Goal: Task Accomplishment & Management: Use online tool/utility

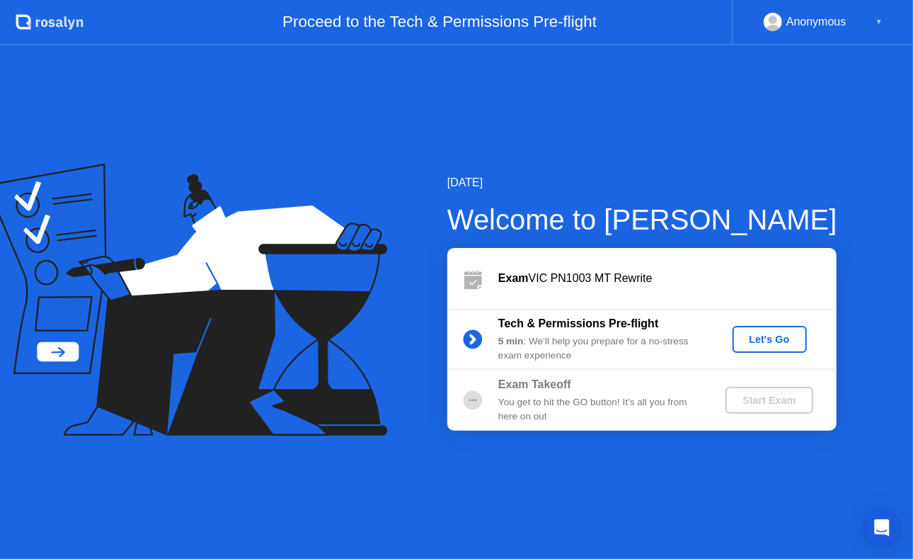
click at [743, 333] on div "Let's Go" at bounding box center [769, 338] width 63 height 11
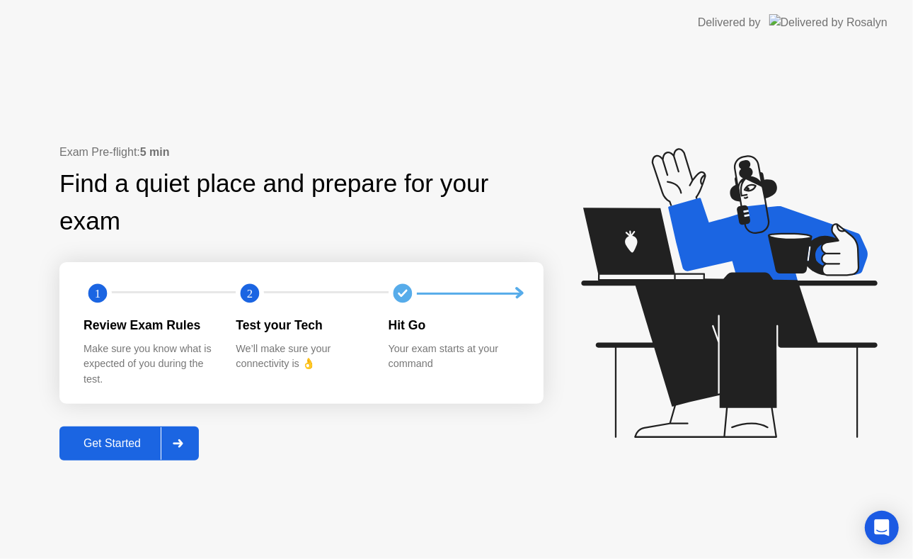
click at [177, 448] on div at bounding box center [178, 443] width 34 height 33
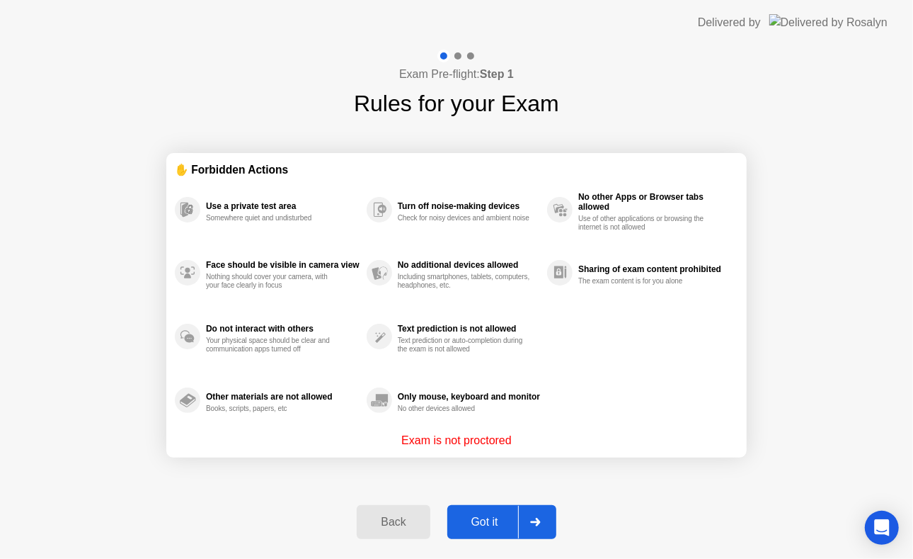
click at [524, 519] on div at bounding box center [535, 522] width 34 height 33
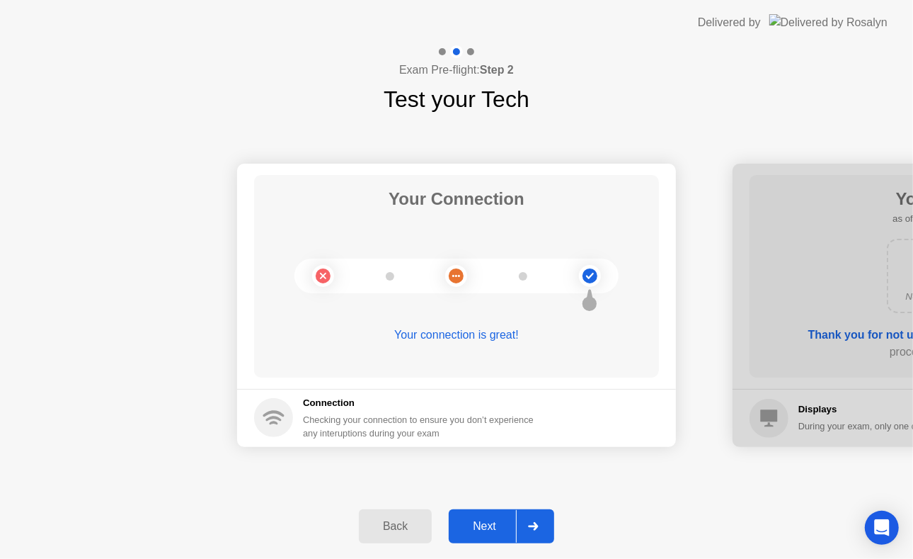
click at [545, 530] on div at bounding box center [533, 526] width 34 height 33
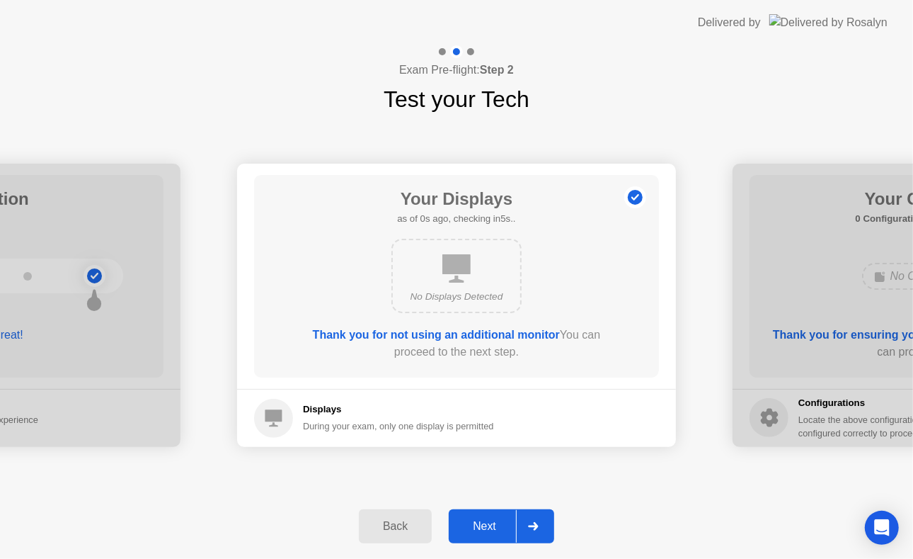
click at [545, 530] on div at bounding box center [533, 526] width 34 height 33
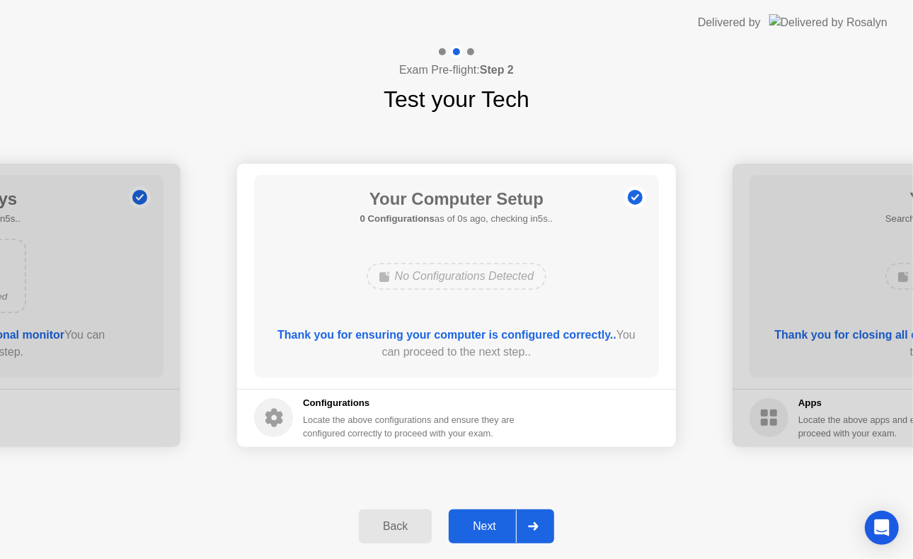
click at [545, 530] on div at bounding box center [533, 526] width 34 height 33
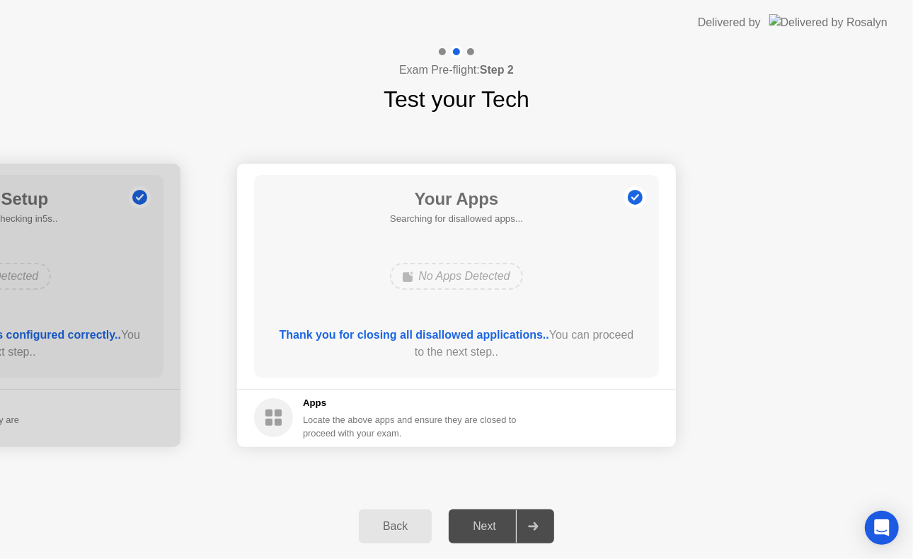
click at [545, 530] on div at bounding box center [533, 526] width 34 height 33
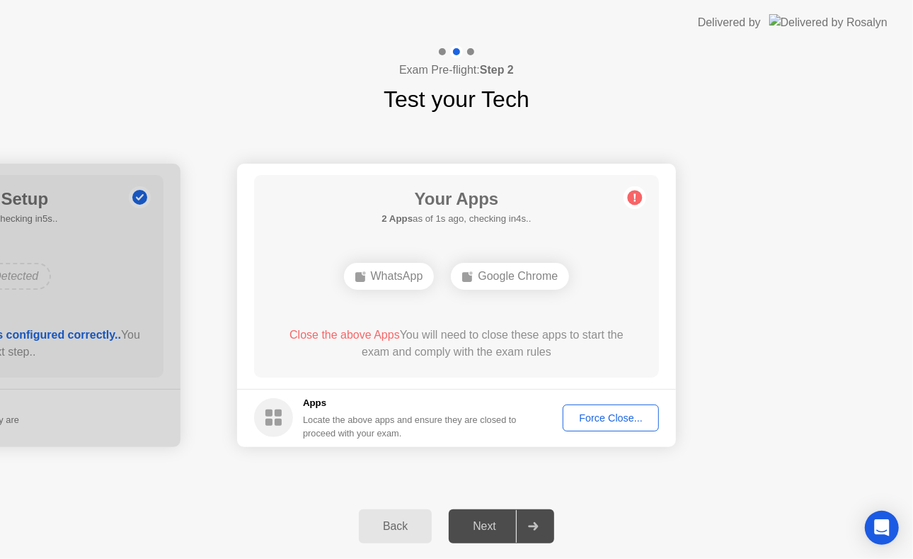
click at [595, 417] on div "Force Close..." at bounding box center [611, 417] width 86 height 11
click at [539, 520] on div at bounding box center [533, 526] width 34 height 33
click at [603, 421] on div "Force Close..." at bounding box center [611, 417] width 86 height 11
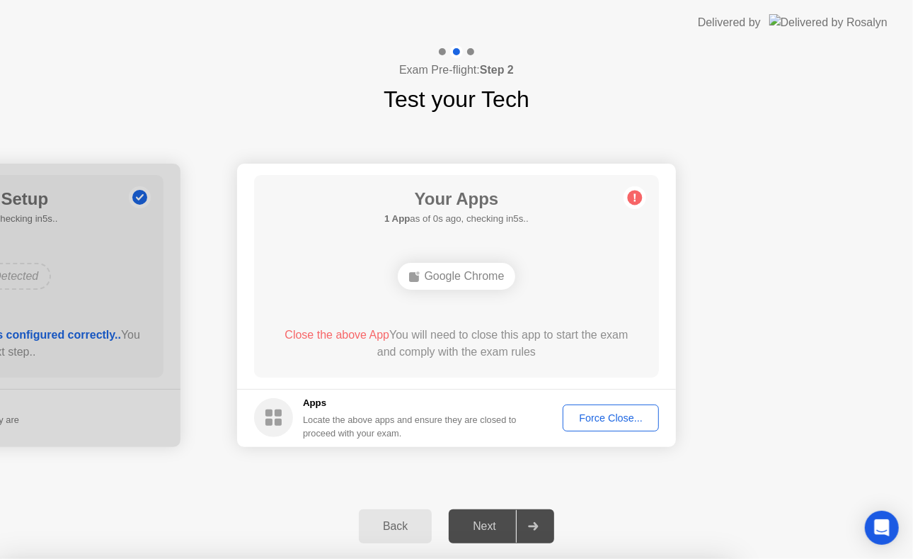
click at [610, 405] on button "Force Close..." at bounding box center [611, 417] width 96 height 27
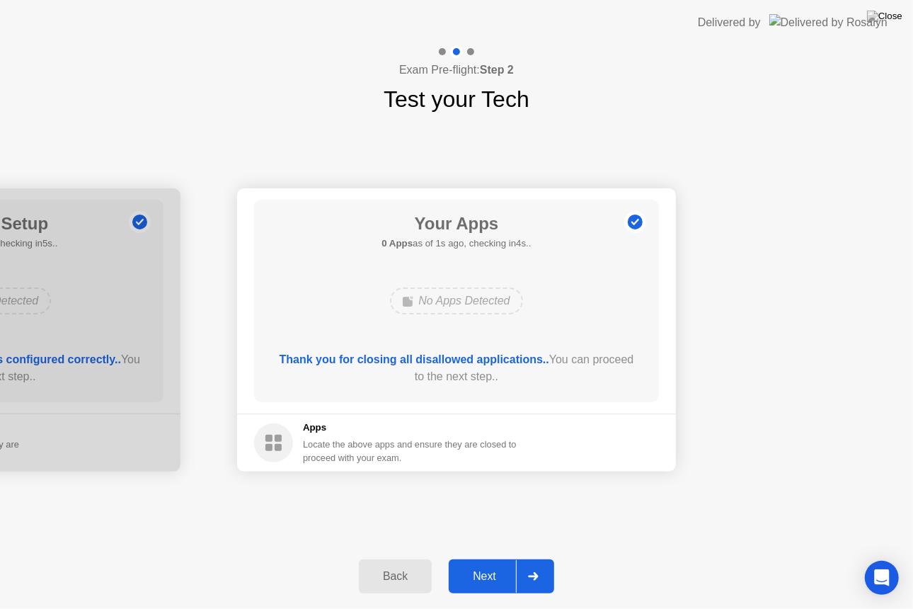
click at [539, 558] on div at bounding box center [533, 576] width 34 height 33
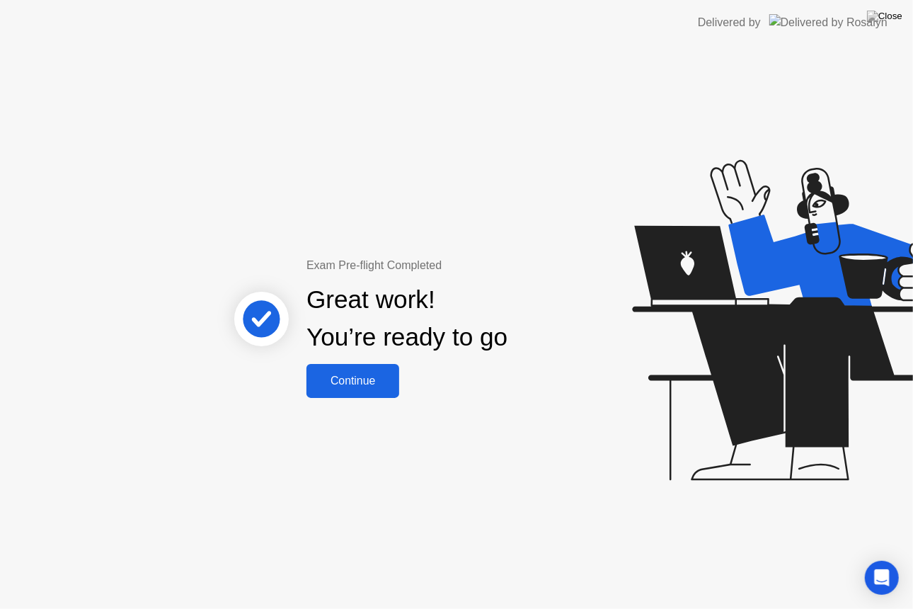
click at [379, 365] on button "Continue" at bounding box center [353, 381] width 93 height 34
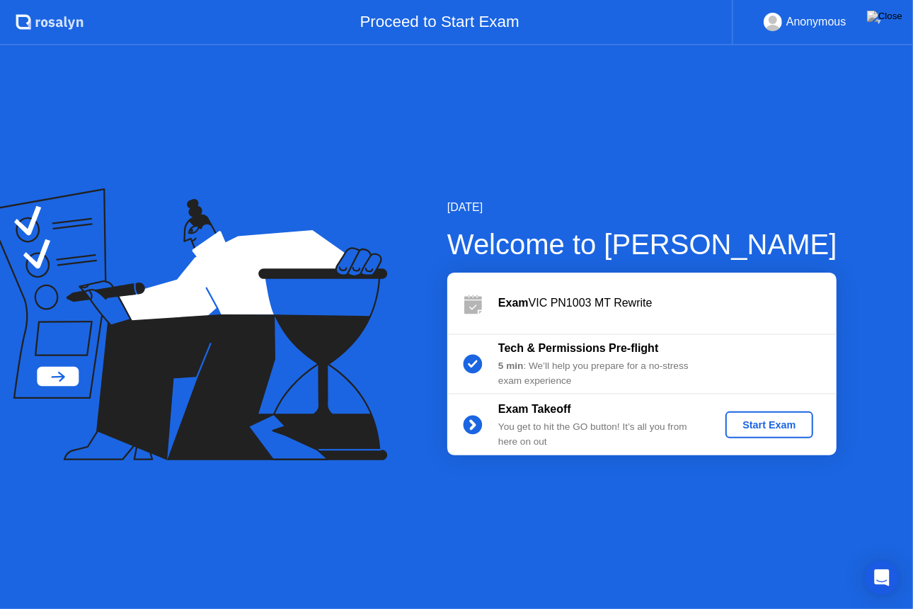
click at [728, 420] on button "Start Exam" at bounding box center [769, 424] width 87 height 27
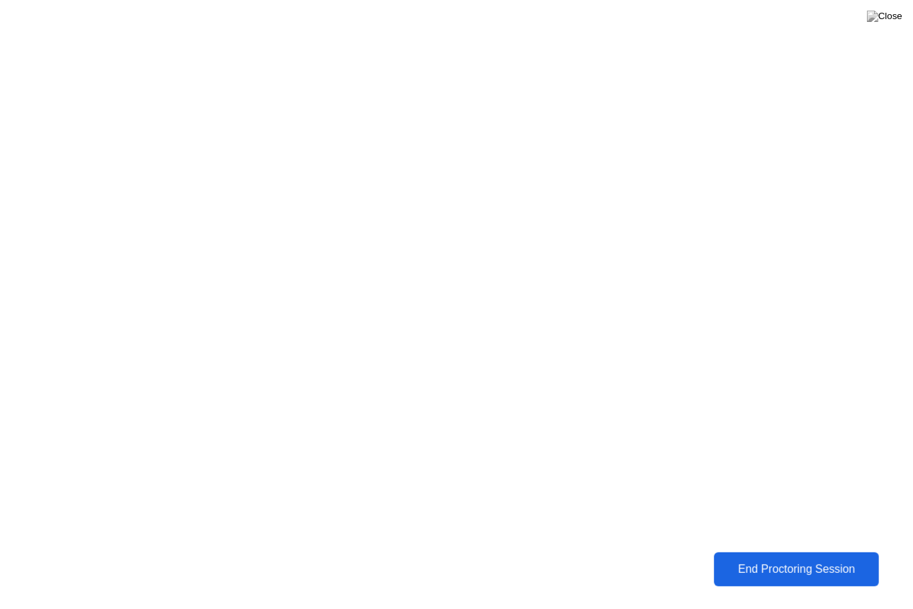
click at [818, 558] on div "End Proctoring Session" at bounding box center [797, 569] width 157 height 13
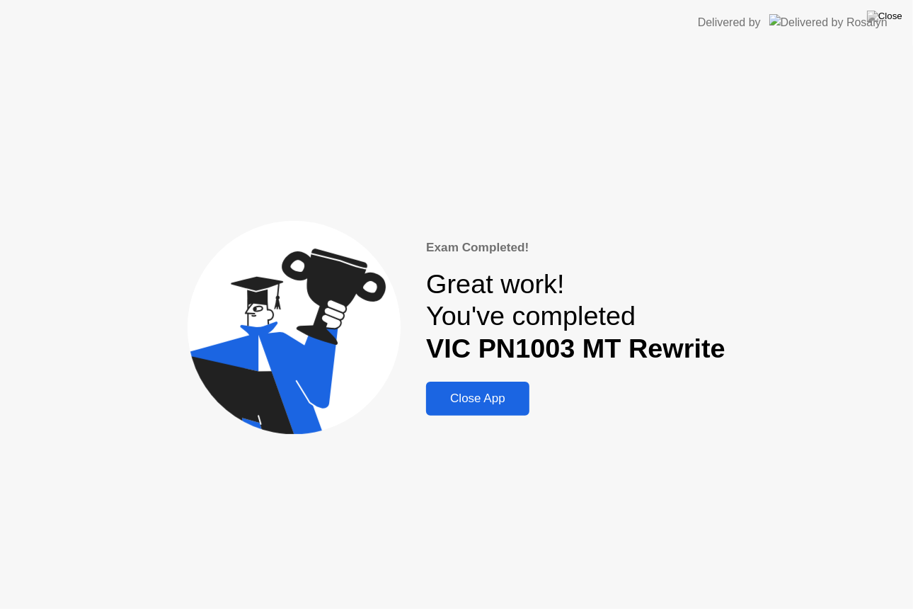
click at [519, 392] on div "Close App" at bounding box center [477, 399] width 95 height 14
